Goal: Task Accomplishment & Management: Manage account settings

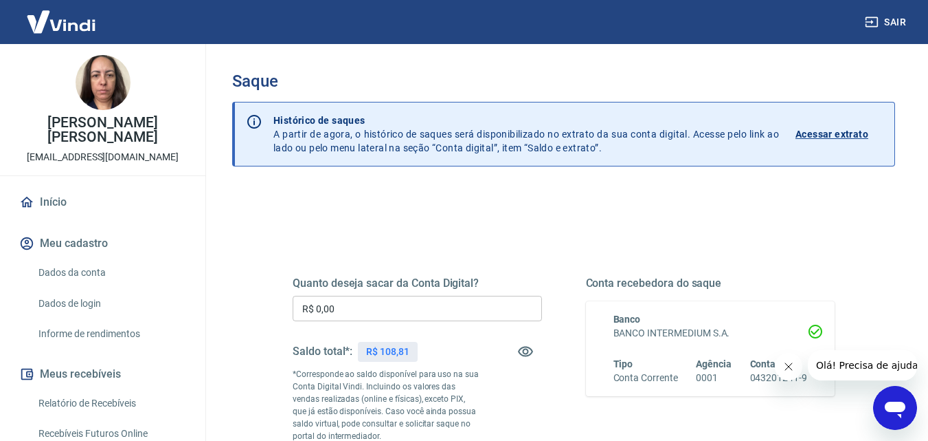
click at [430, 309] on input "R$ 0,00" at bounding box center [417, 308] width 249 height 25
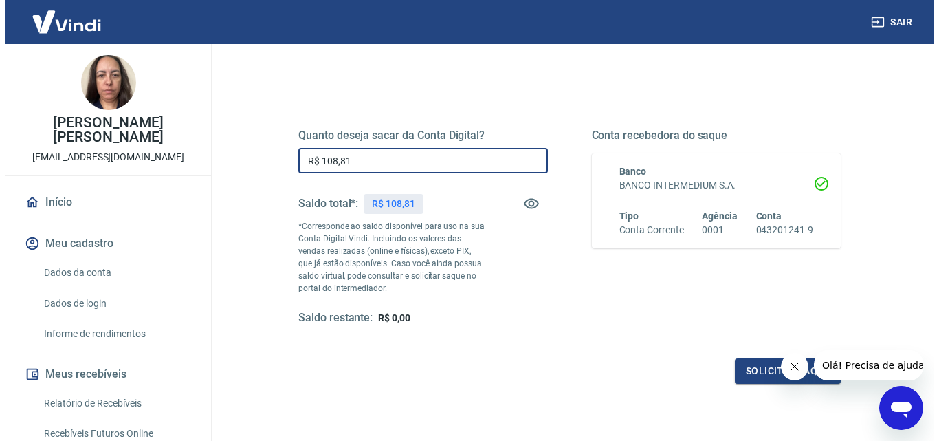
scroll to position [206, 0]
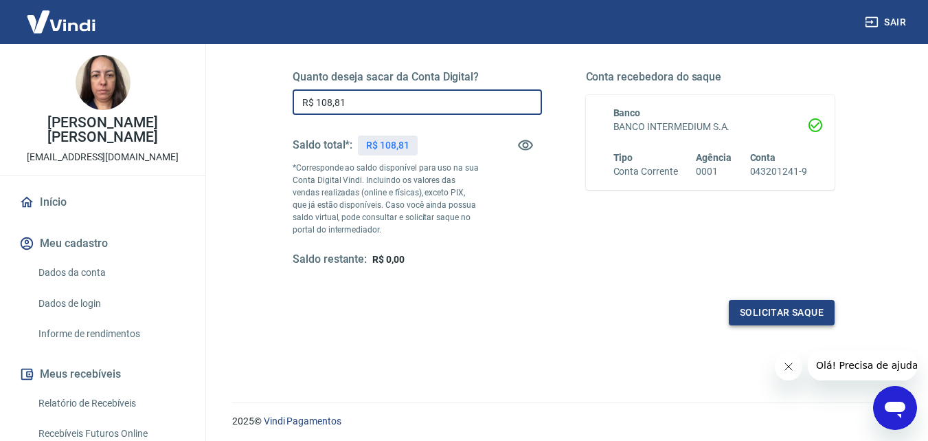
type input "R$ 108,81"
click at [786, 313] on button "Solicitar saque" at bounding box center [782, 312] width 106 height 25
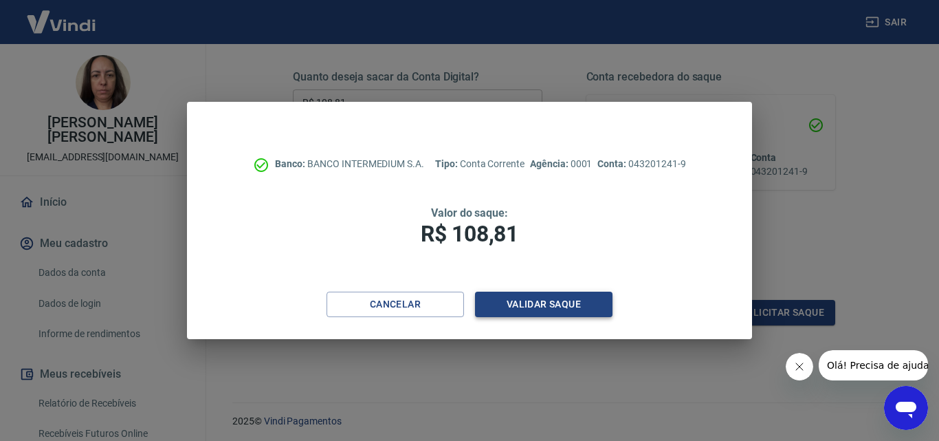
click at [535, 305] on button "Validar saque" at bounding box center [543, 303] width 137 height 25
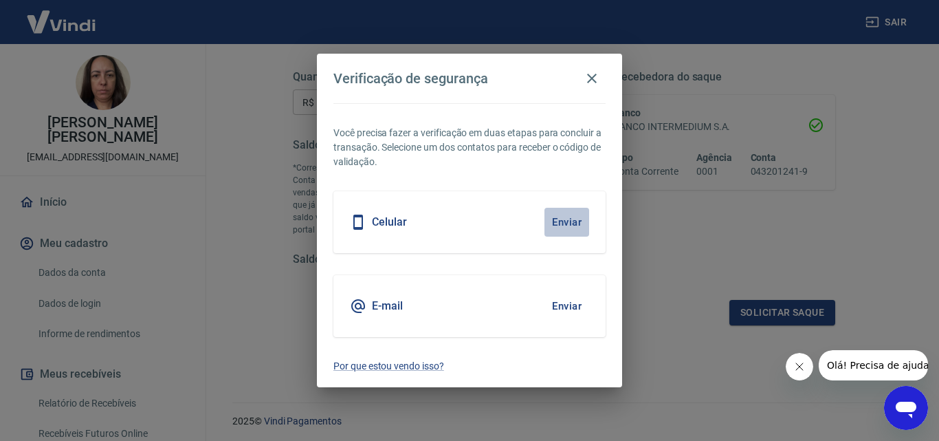
click at [572, 223] on button "Enviar" at bounding box center [566, 222] width 45 height 29
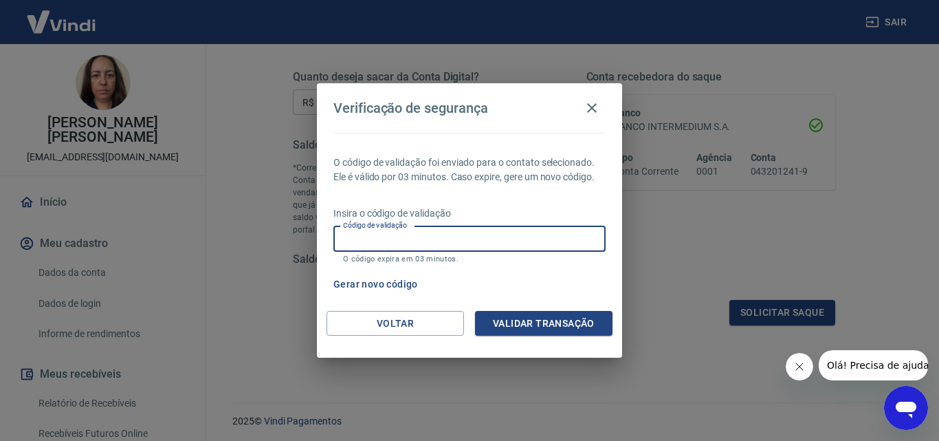
click at [511, 227] on input "Código de validação" at bounding box center [469, 238] width 272 height 25
type input "453492"
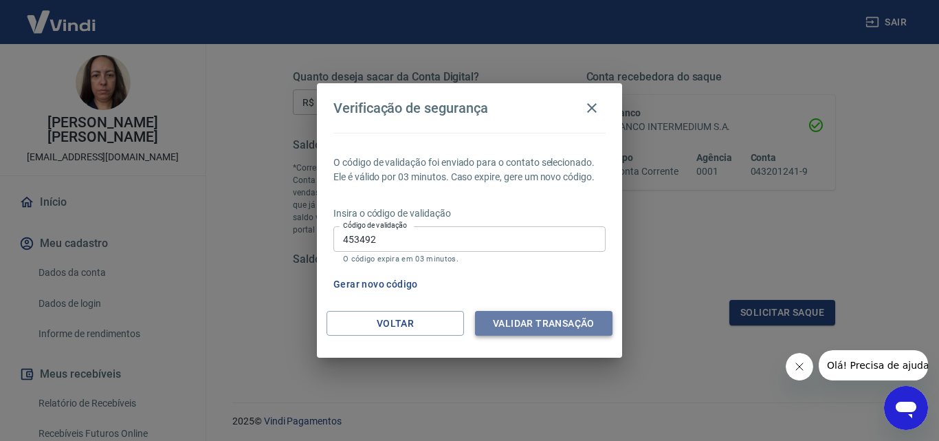
click at [533, 313] on button "Validar transação" at bounding box center [543, 323] width 137 height 25
